Goal: Task Accomplishment & Management: Manage account settings

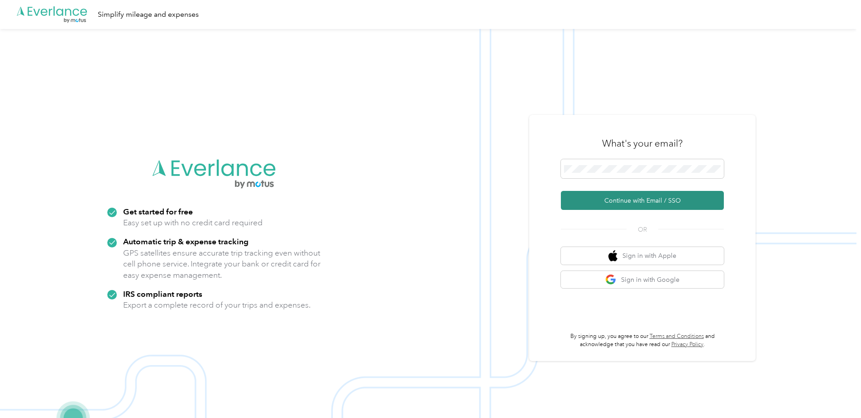
click at [626, 197] on button "Continue with Email / SSO" at bounding box center [642, 200] width 163 height 19
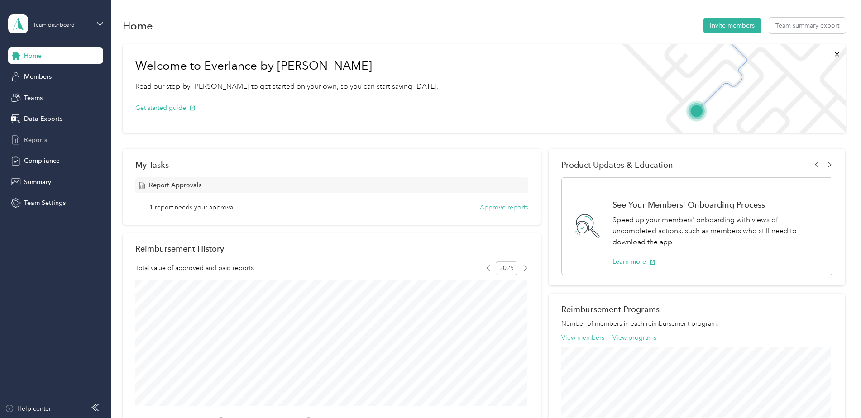
click at [40, 139] on span "Reports" at bounding box center [35, 140] width 23 height 10
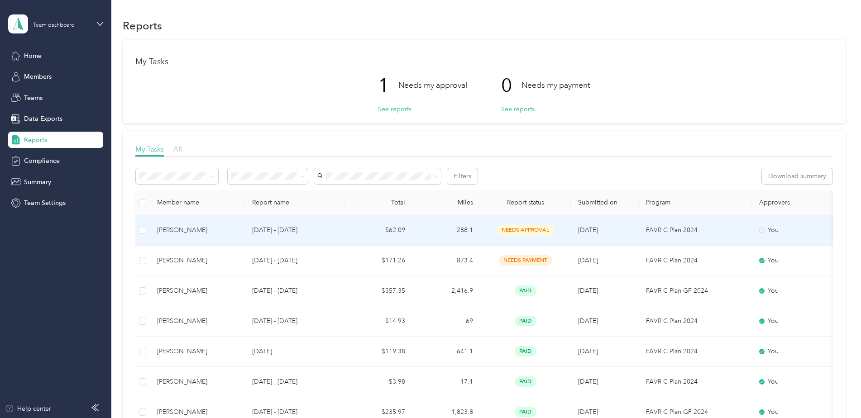
click at [518, 233] on span "needs approval" at bounding box center [525, 230] width 57 height 10
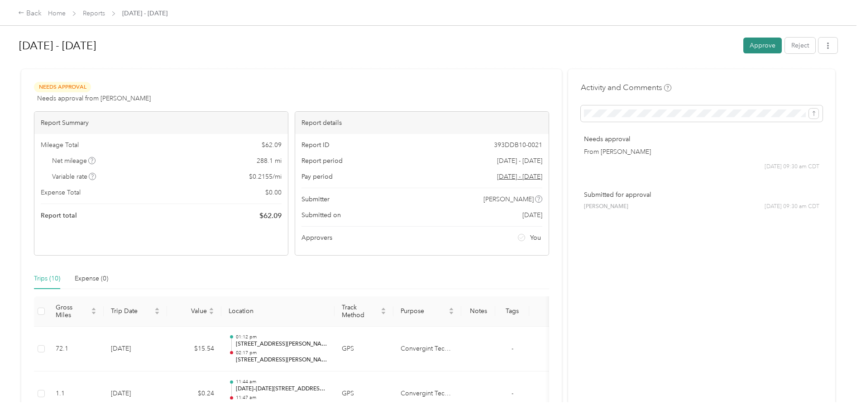
click at [754, 47] on button "Approve" at bounding box center [762, 46] width 38 height 16
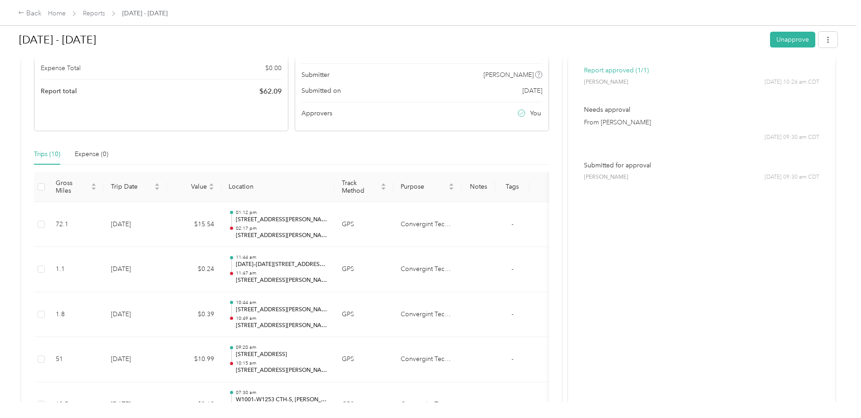
scroll to position [87, 0]
